Goal: Task Accomplishment & Management: Manage account settings

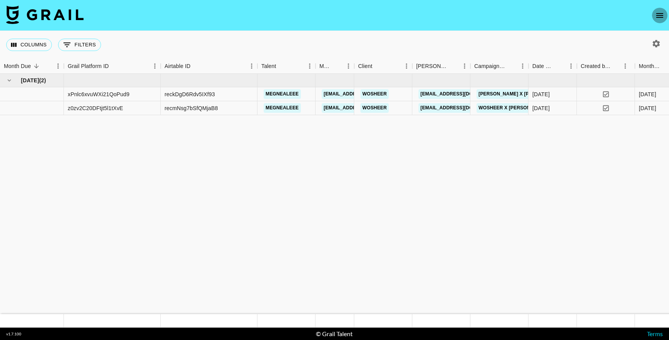
click at [656, 14] on icon "open drawer" at bounding box center [659, 15] width 9 height 9
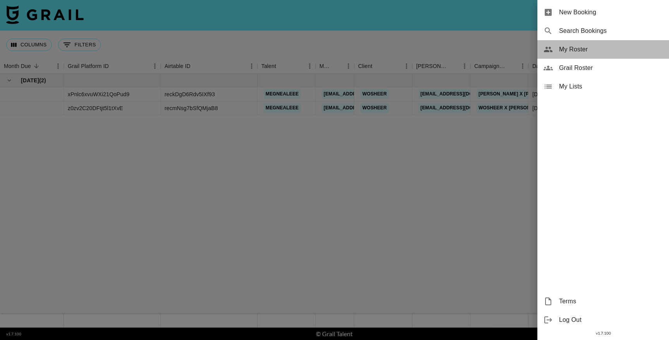
click at [583, 46] on span "My Roster" at bounding box center [611, 49] width 104 height 9
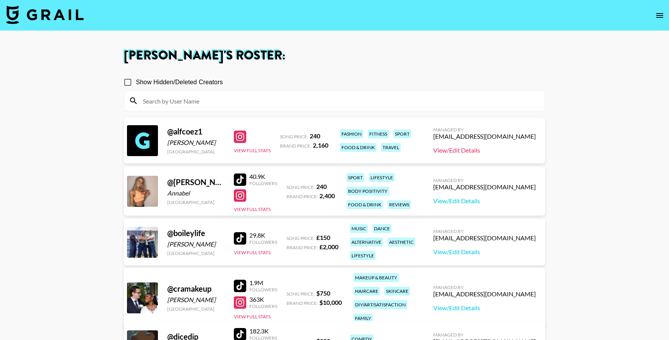
click at [482, 150] on link "View/Edit Details" at bounding box center [484, 151] width 103 height 8
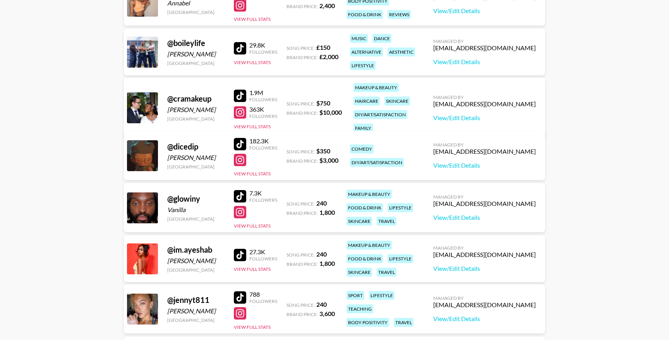
scroll to position [226, 0]
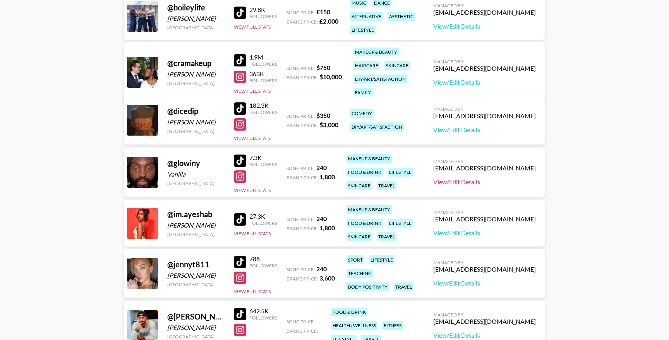
click at [491, 182] on link "View/Edit Details" at bounding box center [484, 182] width 103 height 8
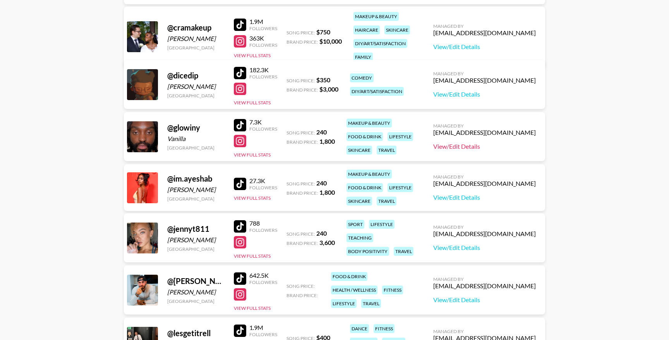
scroll to position [299, 0]
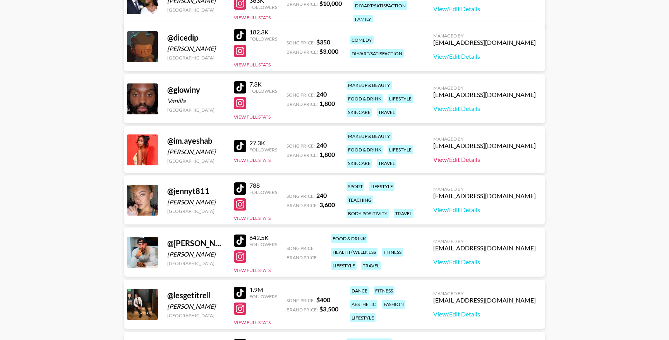
click at [494, 162] on link "View/Edit Details" at bounding box center [484, 160] width 103 height 8
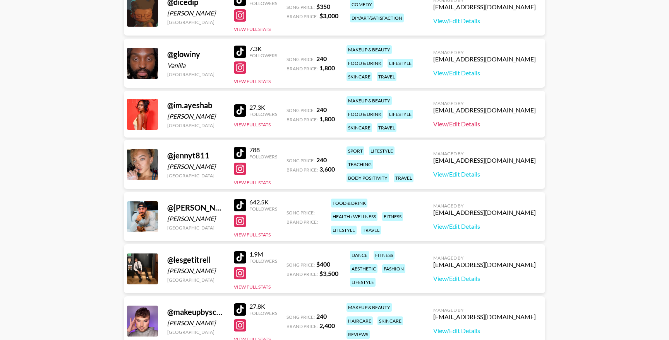
scroll to position [382, 0]
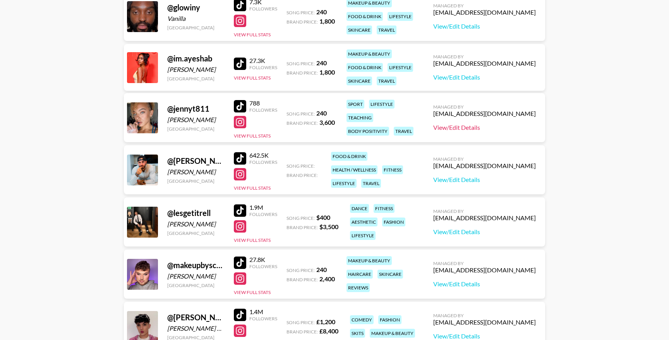
click at [481, 130] on link "View/Edit Details" at bounding box center [484, 128] width 103 height 8
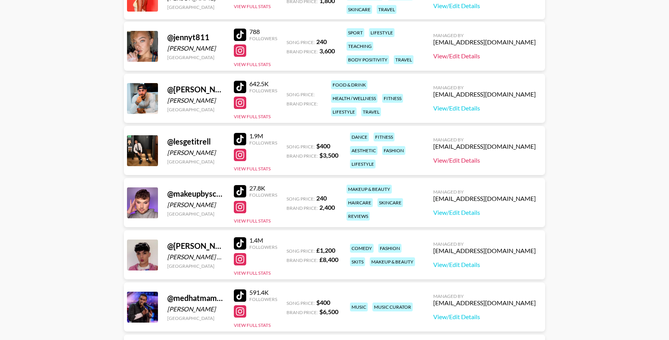
scroll to position [467, 0]
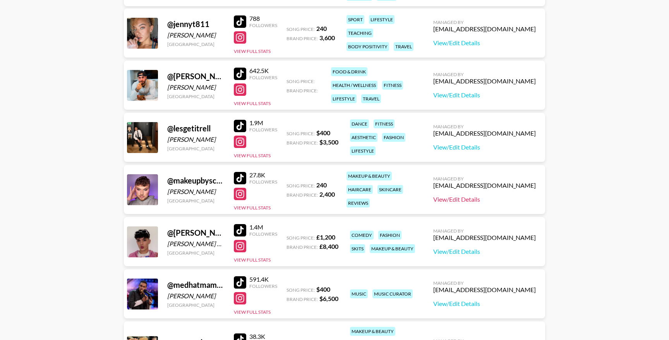
click at [492, 199] on link "View/Edit Details" at bounding box center [484, 200] width 103 height 8
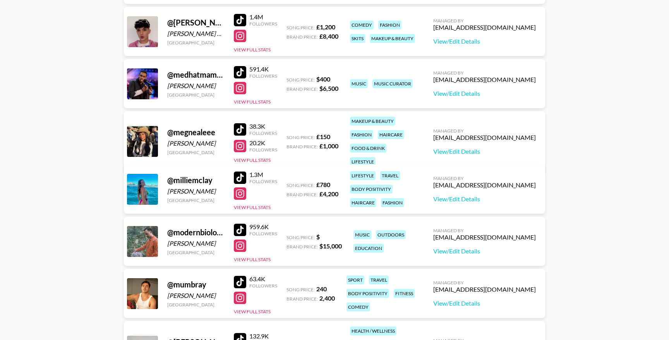
scroll to position [698, 0]
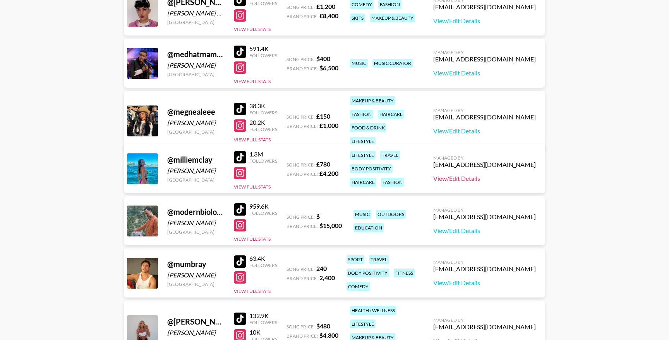
click at [489, 179] on link "View/Edit Details" at bounding box center [484, 179] width 103 height 8
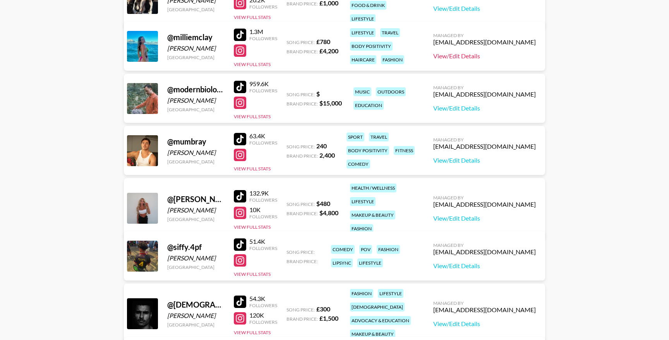
scroll to position [836, 0]
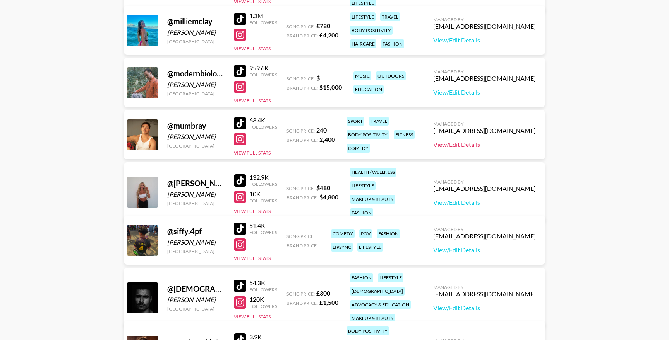
click at [494, 146] on link "View/Edit Details" at bounding box center [484, 145] width 103 height 8
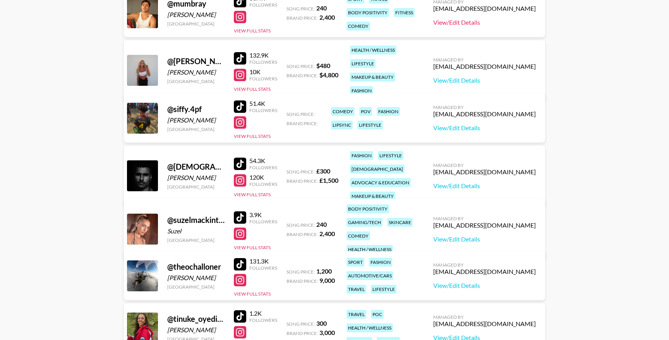
scroll to position [981, 0]
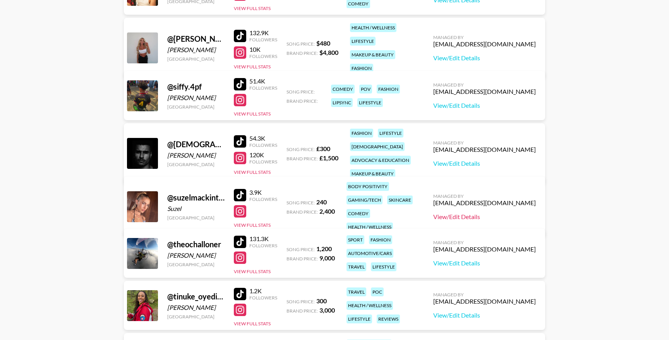
click at [491, 213] on link "View/Edit Details" at bounding box center [484, 217] width 103 height 8
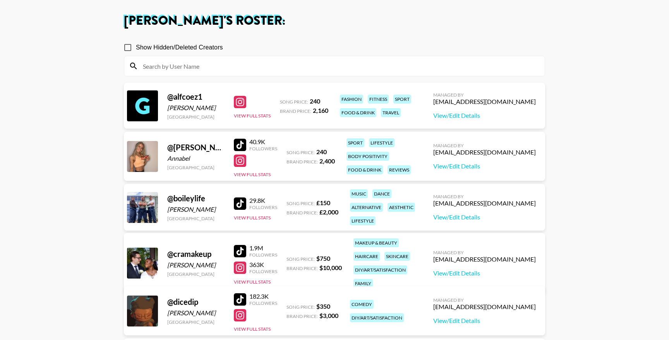
scroll to position [0, 0]
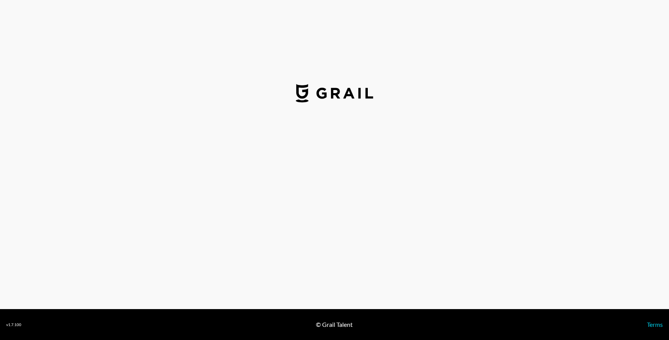
select select "USD"
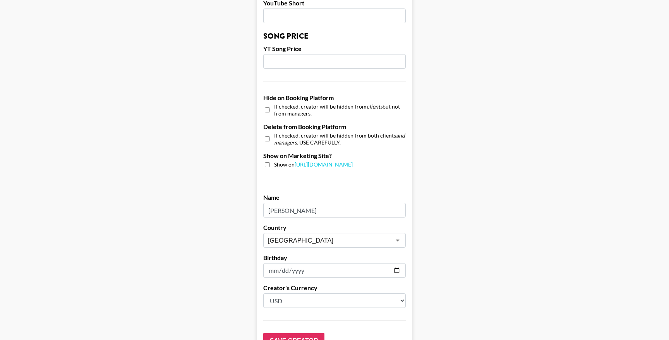
scroll to position [648, 0]
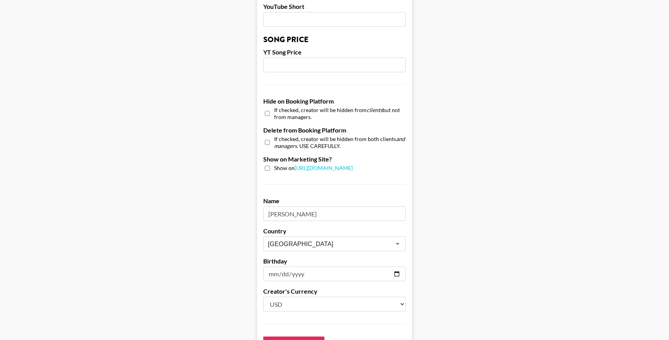
click at [267, 111] on input "checkbox" at bounding box center [267, 113] width 5 height 11
checkbox input "true"
click at [268, 140] on input "checkbox" at bounding box center [267, 142] width 5 height 11
checkbox input "true"
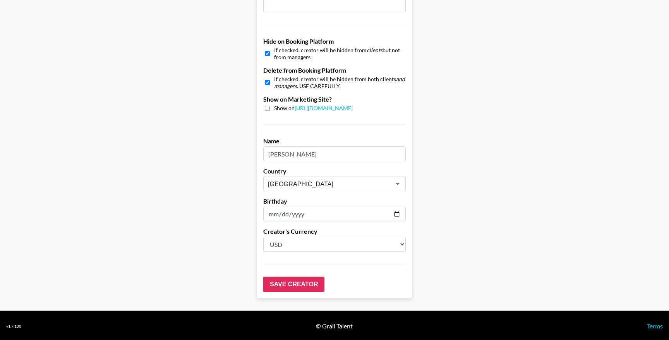
scroll to position [709, 0]
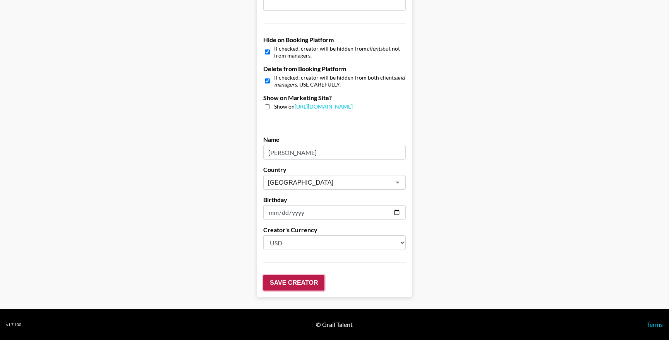
click at [303, 287] on input "Save Creator" at bounding box center [293, 282] width 61 height 15
click at [313, 289] on input "Save Creator" at bounding box center [293, 282] width 61 height 15
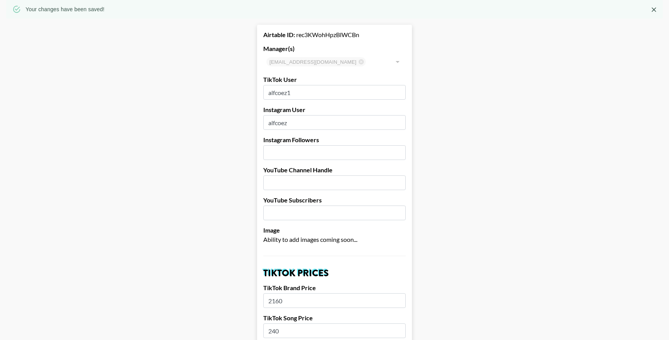
scroll to position [0, 0]
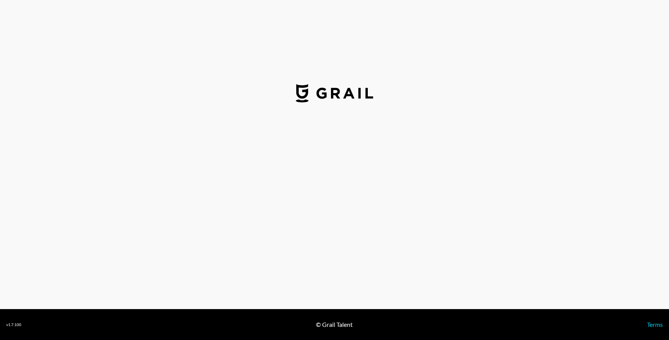
select select "USD"
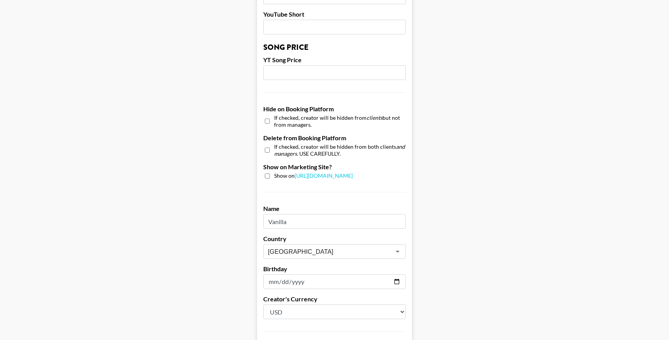
scroll to position [655, 0]
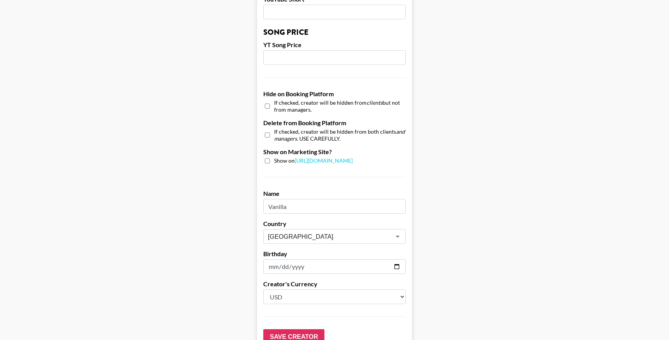
click at [267, 135] on input "checkbox" at bounding box center [267, 135] width 5 height 11
checkbox input "true"
click at [267, 104] on input "checkbox" at bounding box center [267, 106] width 5 height 11
checkbox input "true"
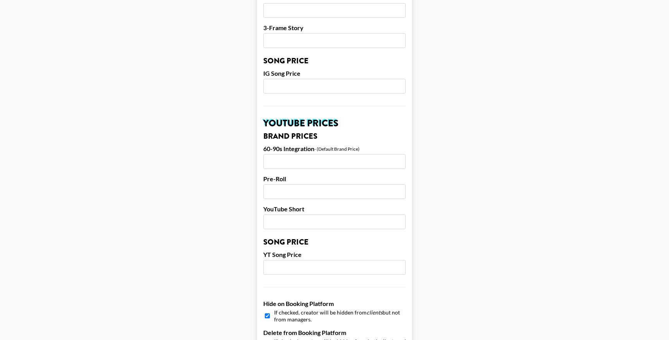
scroll to position [709, 0]
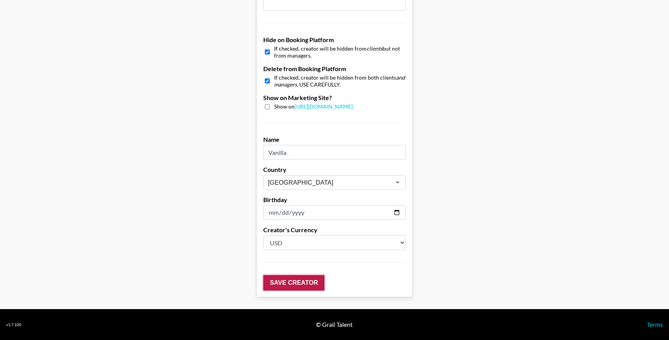
click at [306, 287] on input "Save Creator" at bounding box center [293, 282] width 61 height 15
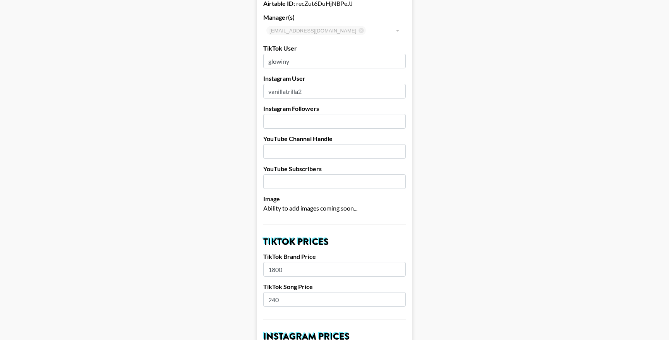
scroll to position [344, 0]
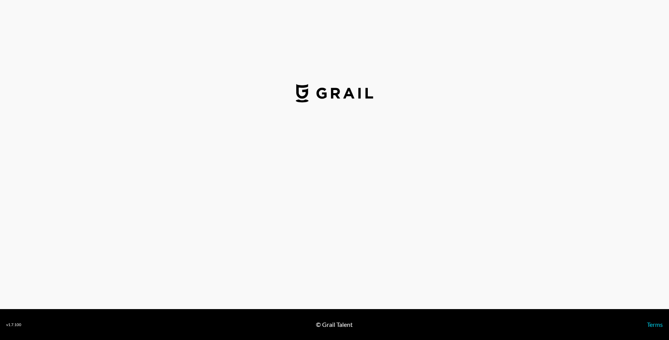
select select "USD"
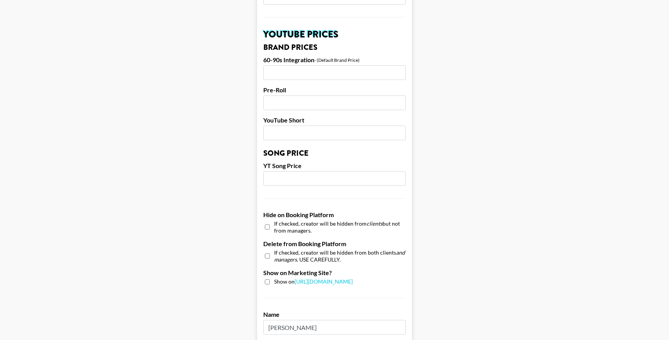
scroll to position [548, 0]
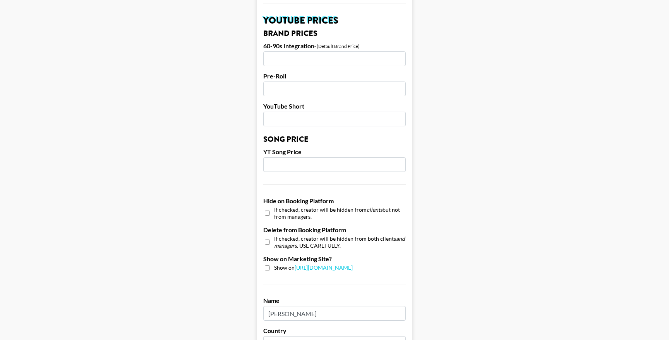
click at [268, 211] on input "checkbox" at bounding box center [267, 213] width 5 height 11
checkbox input "true"
click at [269, 244] on input "checkbox" at bounding box center [267, 242] width 5 height 11
checkbox input "true"
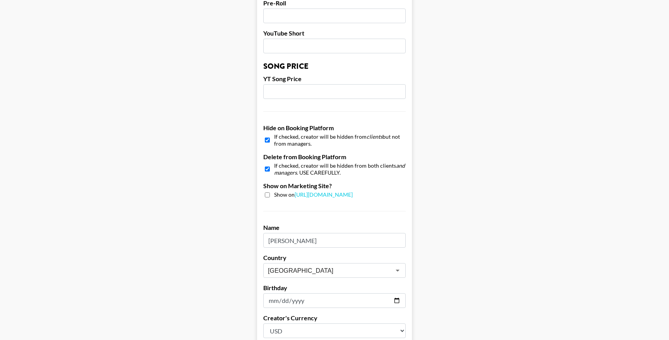
scroll to position [709, 0]
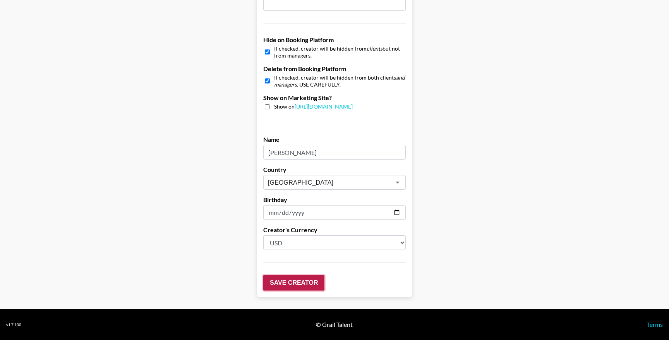
click at [316, 285] on input "Save Creator" at bounding box center [293, 282] width 61 height 15
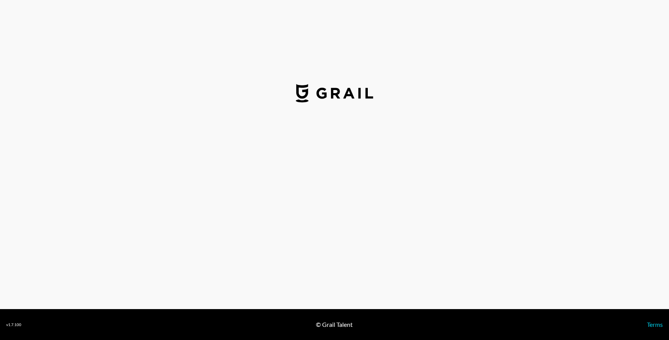
select select "USD"
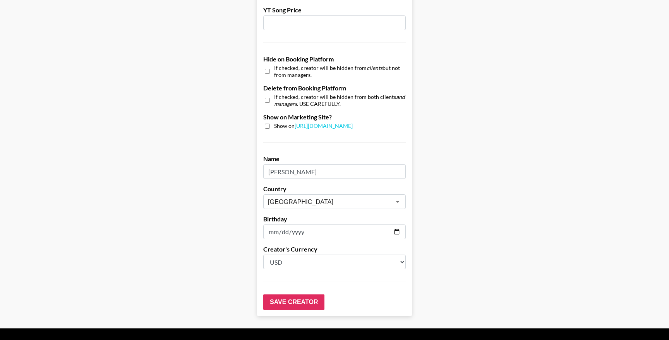
scroll to position [685, 0]
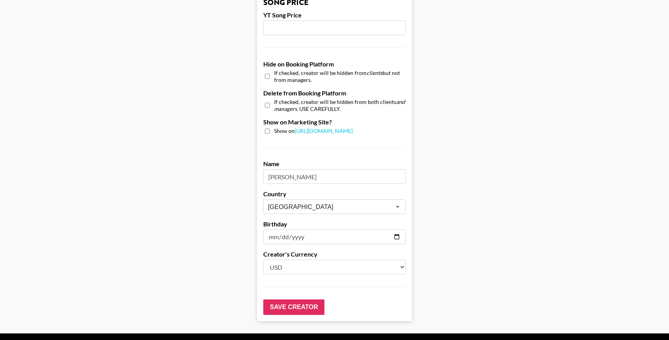
click at [267, 104] on input "checkbox" at bounding box center [267, 105] width 5 height 11
checkbox input "true"
click at [265, 77] on input "checkbox" at bounding box center [267, 76] width 5 height 11
checkbox input "true"
click at [299, 311] on input "Save Creator" at bounding box center [293, 307] width 61 height 15
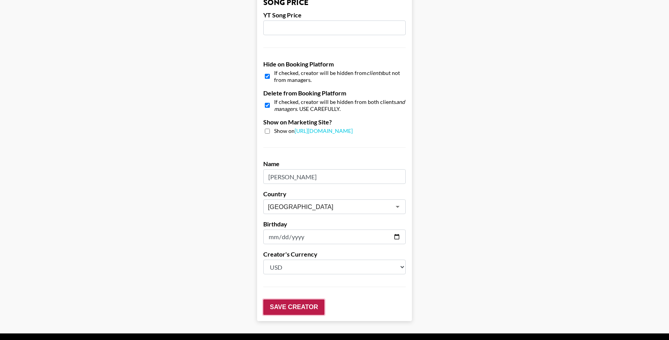
scroll to position [710, 0]
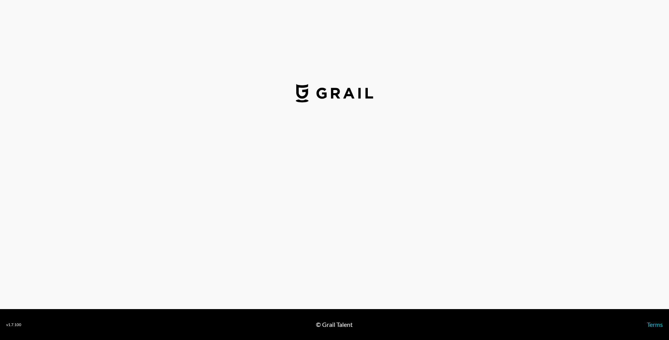
select select "USD"
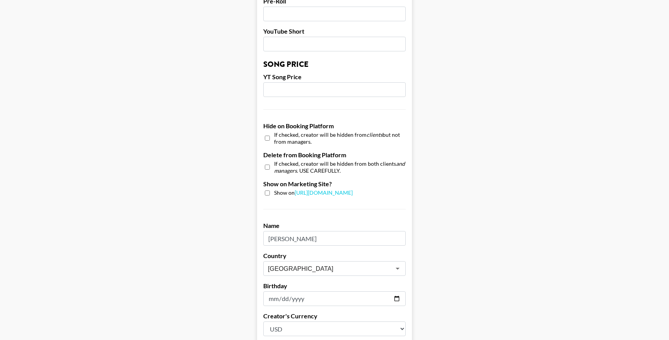
scroll to position [638, 0]
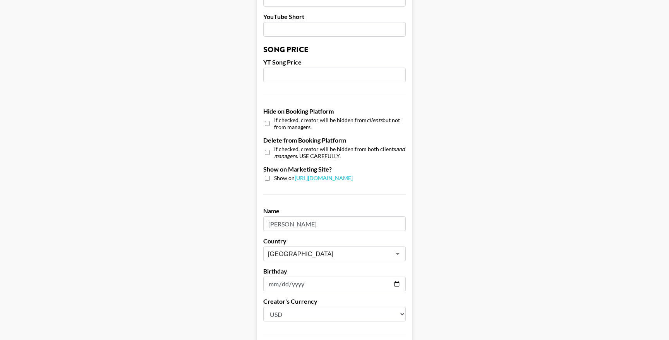
click at [265, 151] on input "checkbox" at bounding box center [267, 152] width 5 height 11
checkbox input "true"
click at [265, 127] on input "checkbox" at bounding box center [267, 123] width 5 height 11
checkbox input "true"
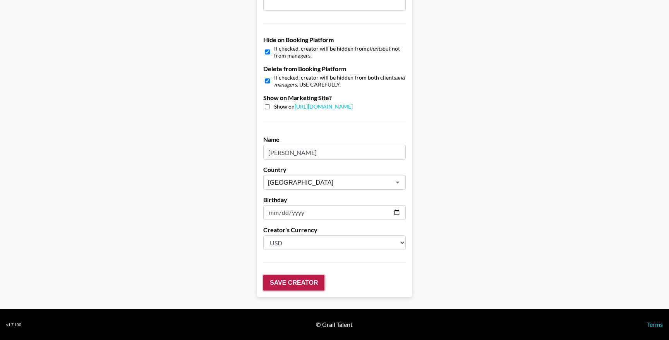
click at [281, 283] on input "Save Creator" at bounding box center [293, 282] width 61 height 15
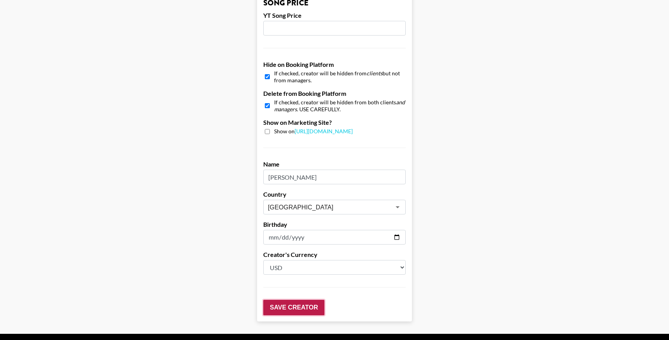
scroll to position [734, 0]
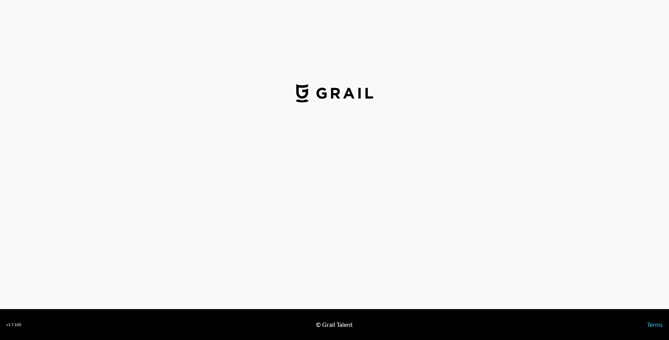
select select "GBP"
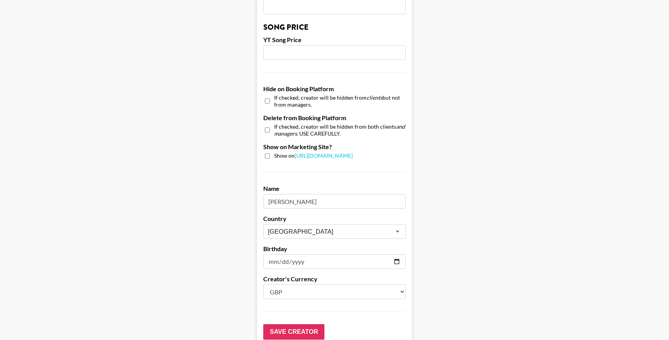
scroll to position [674, 0]
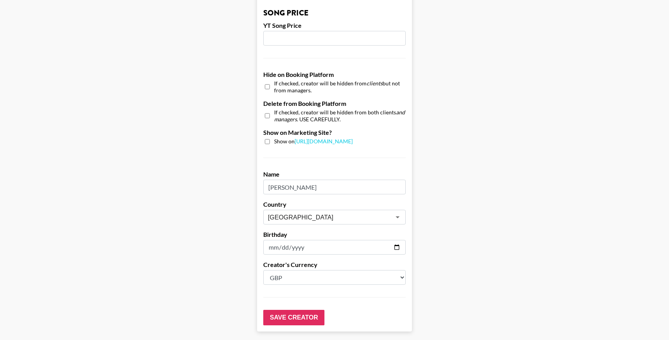
click at [265, 113] on input "checkbox" at bounding box center [267, 115] width 5 height 11
checkbox input "true"
click at [265, 89] on input "checkbox" at bounding box center [267, 86] width 5 height 11
checkbox input "true"
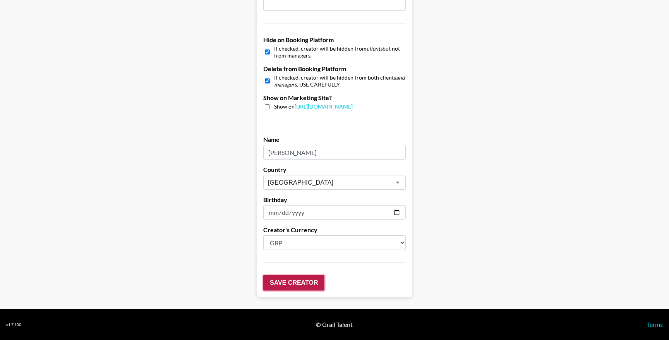
click at [290, 280] on input "Save Creator" at bounding box center [293, 282] width 61 height 15
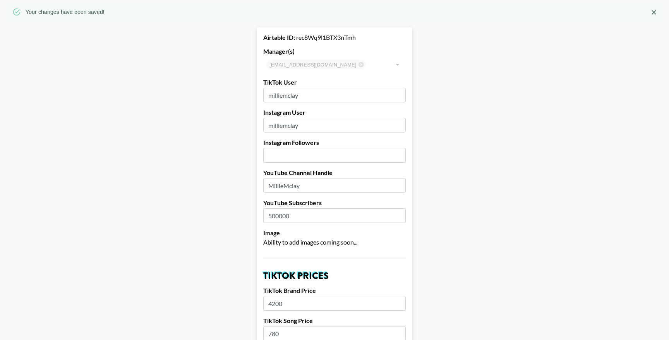
scroll to position [0, 0]
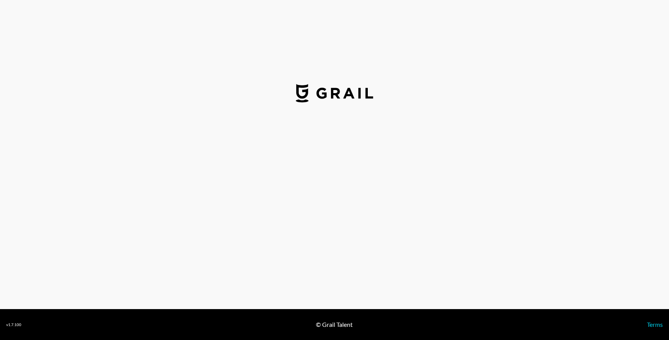
select select "USD"
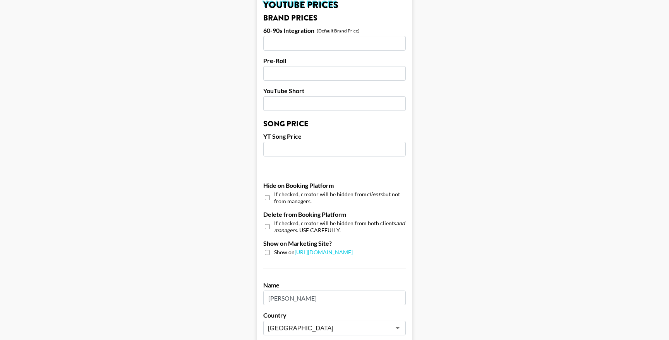
scroll to position [634, 0]
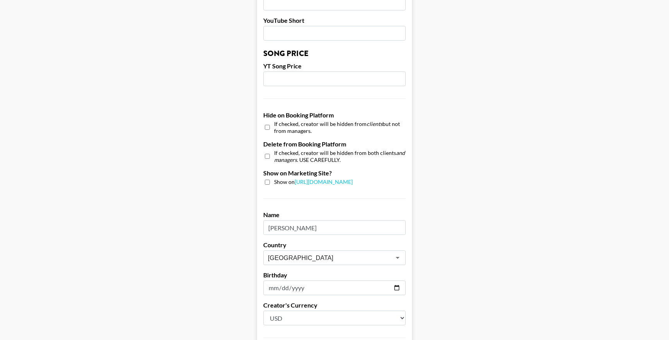
click at [266, 128] on input "checkbox" at bounding box center [267, 127] width 5 height 11
checkbox input "true"
click at [266, 160] on input "checkbox" at bounding box center [267, 156] width 5 height 11
checkbox input "true"
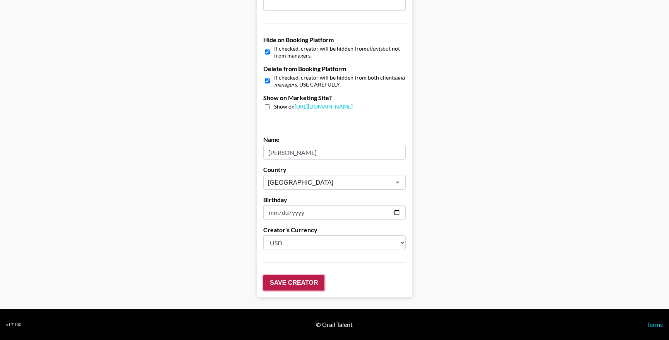
click at [292, 290] on input "Save Creator" at bounding box center [293, 282] width 61 height 15
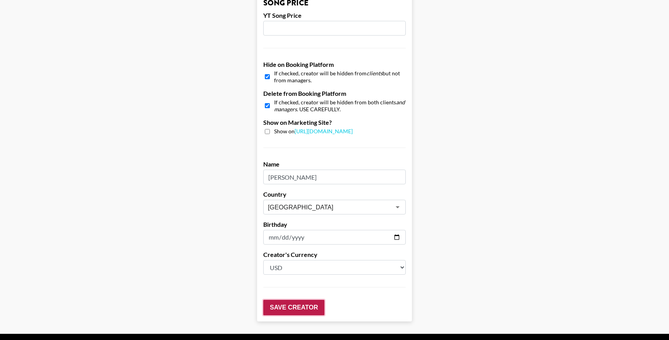
scroll to position [734, 0]
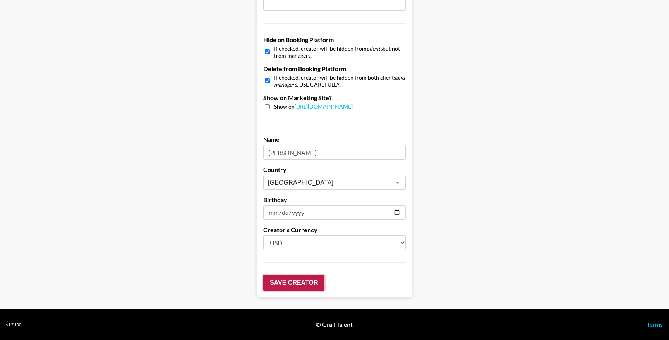
click at [295, 283] on input "Save Creator" at bounding box center [293, 282] width 61 height 15
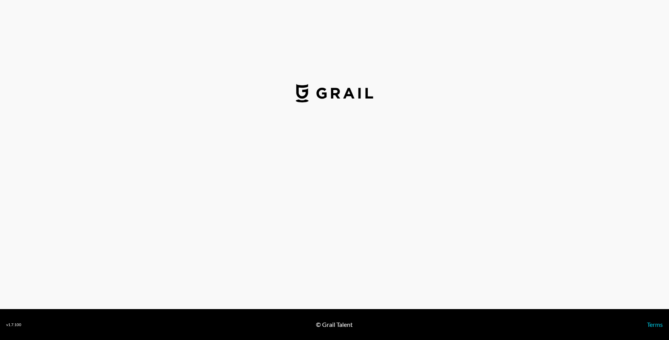
select select "USD"
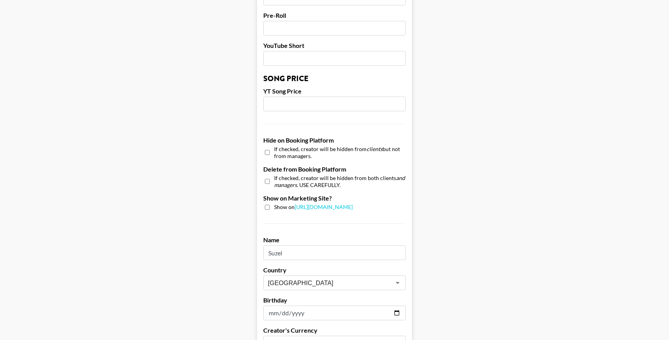
scroll to position [624, 0]
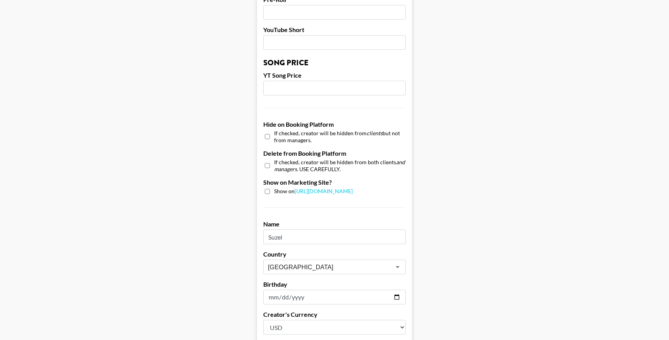
click at [268, 137] on input "checkbox" at bounding box center [267, 136] width 5 height 11
checkbox input "true"
click at [265, 162] on input "checkbox" at bounding box center [267, 165] width 5 height 11
checkbox input "true"
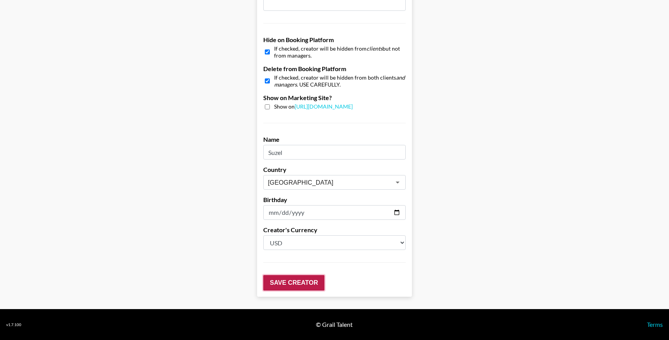
click at [305, 286] on input "Save Creator" at bounding box center [293, 282] width 61 height 15
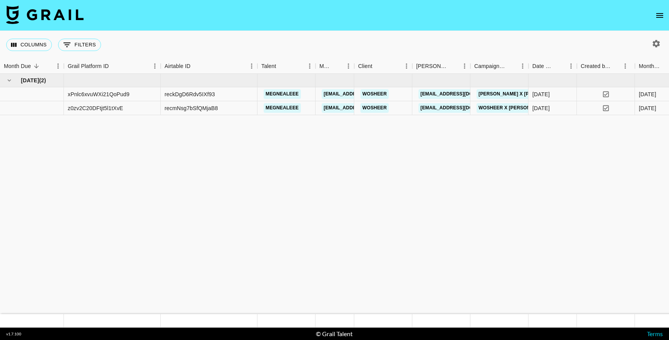
click at [655, 18] on icon "open drawer" at bounding box center [659, 15] width 9 height 9
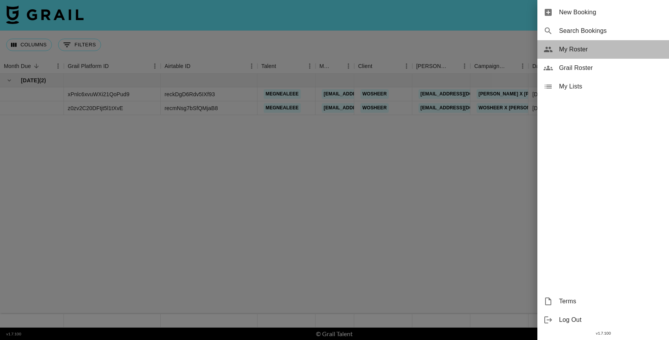
click at [587, 52] on span "My Roster" at bounding box center [611, 49] width 104 height 9
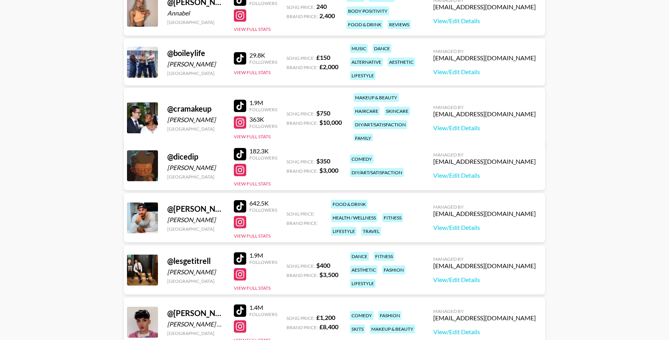
scroll to position [156, 0]
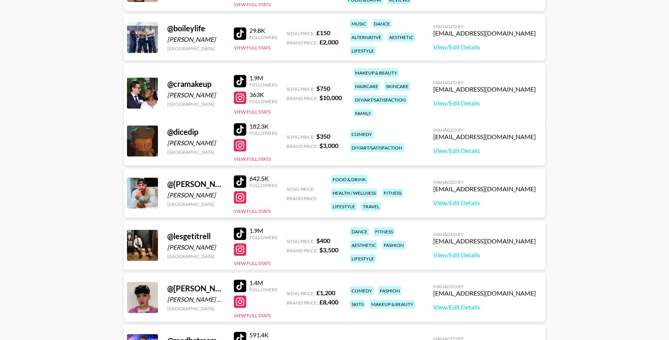
click at [243, 183] on div at bounding box center [240, 182] width 12 height 12
click at [240, 201] on div at bounding box center [240, 198] width 12 height 12
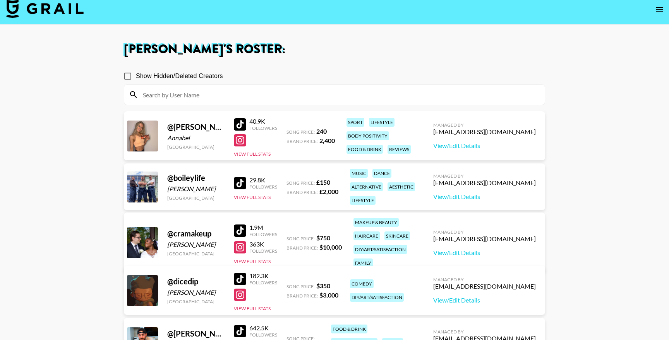
scroll to position [0, 0]
